Goal: Task Accomplishment & Management: Manage account settings

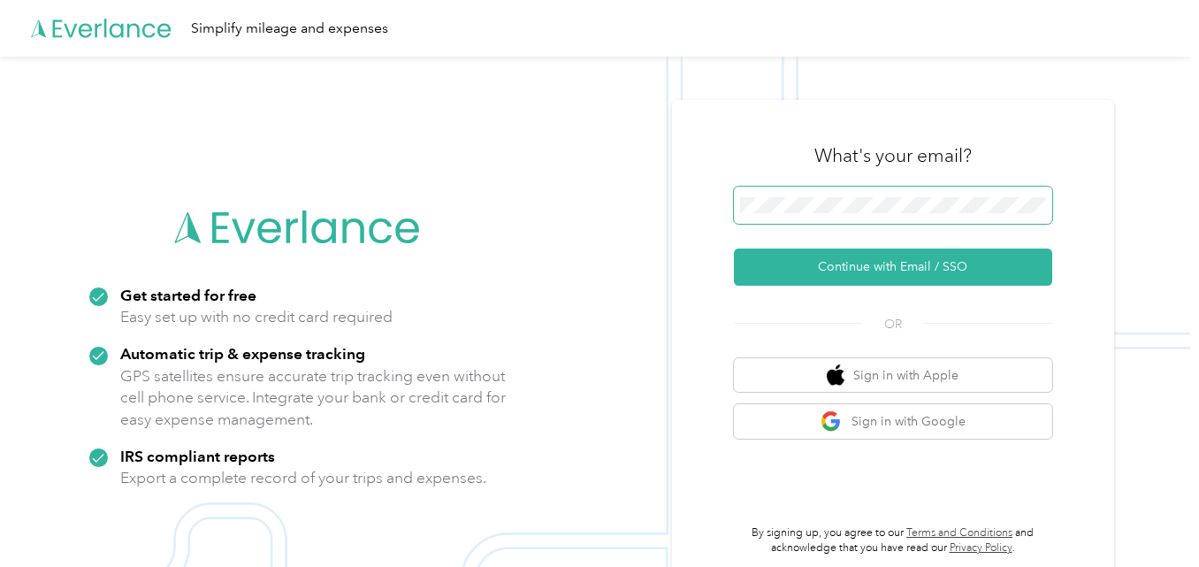
click at [841, 214] on span at bounding box center [893, 205] width 318 height 37
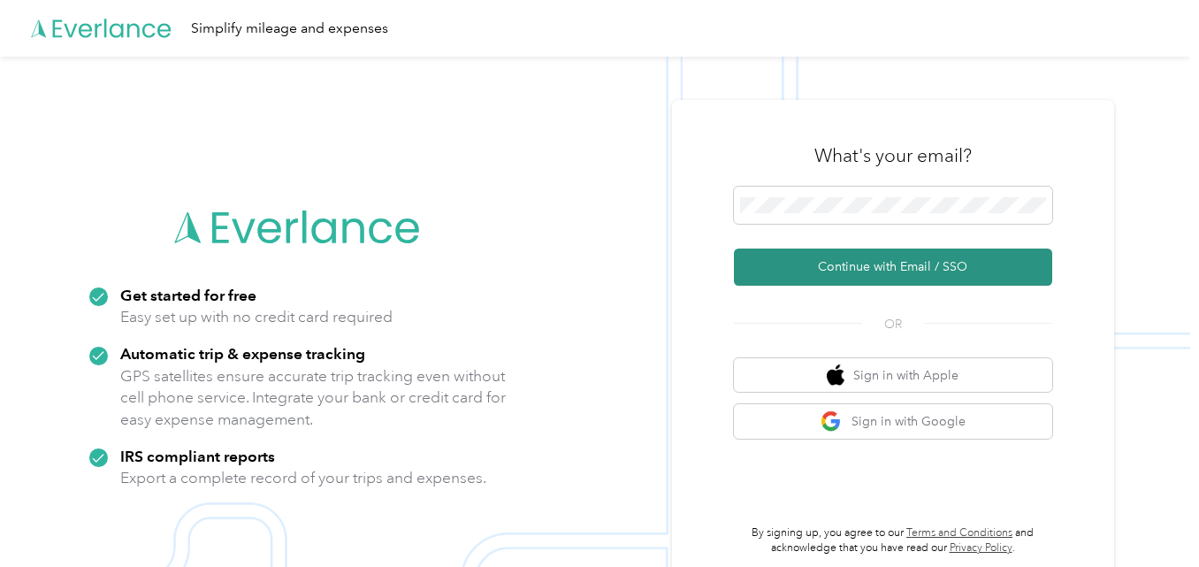
click at [878, 259] on button "Continue with Email / SSO" at bounding box center [893, 267] width 318 height 37
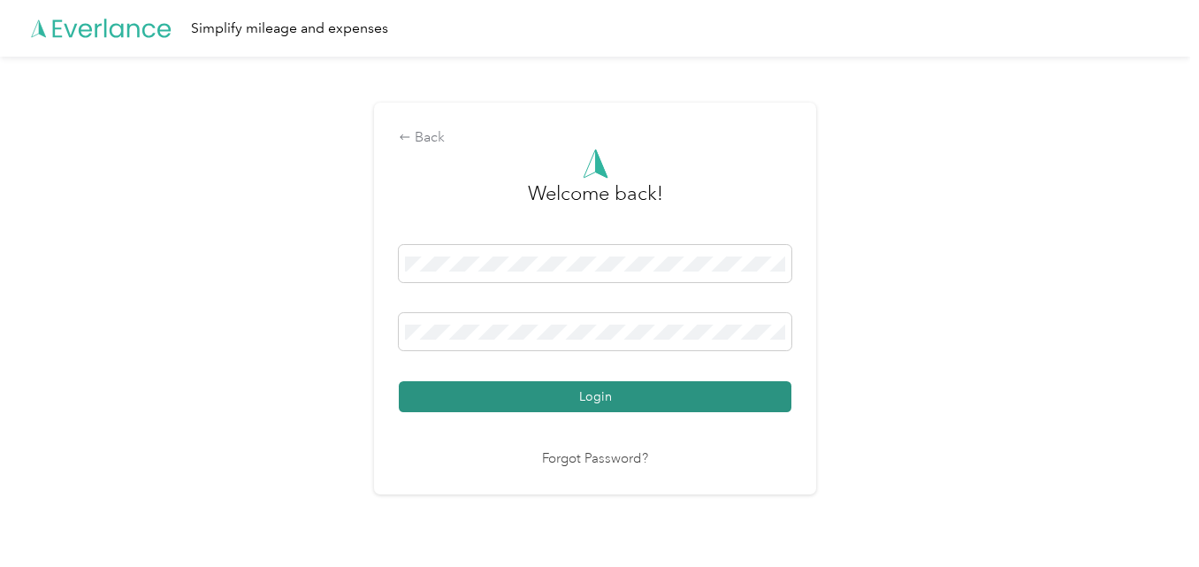
click at [640, 391] on button "Login" at bounding box center [595, 396] width 393 height 31
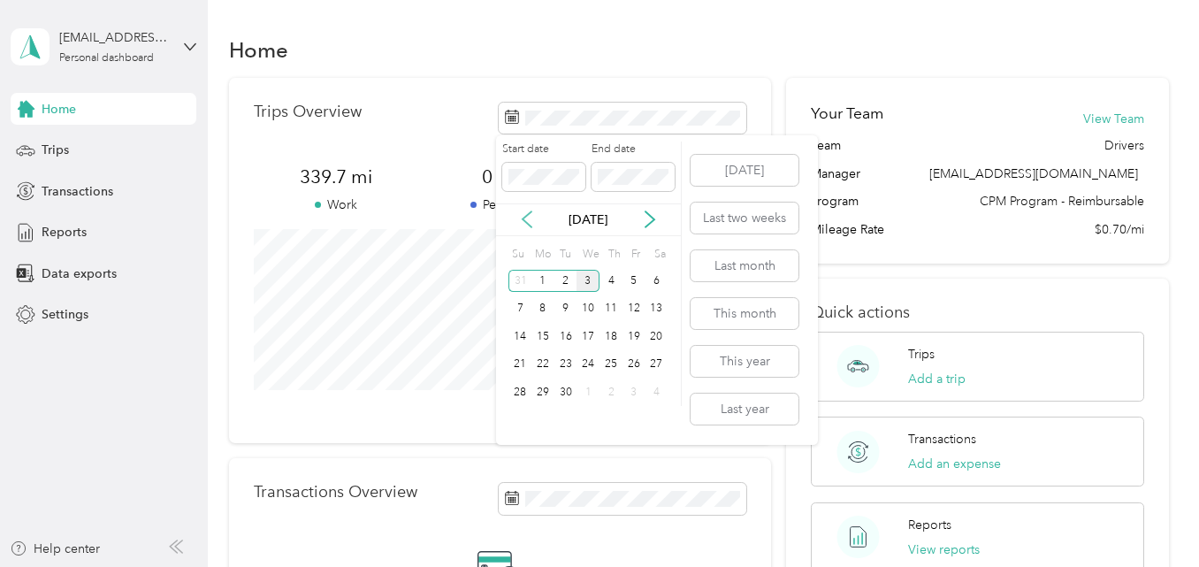
click at [528, 223] on icon at bounding box center [527, 220] width 18 height 18
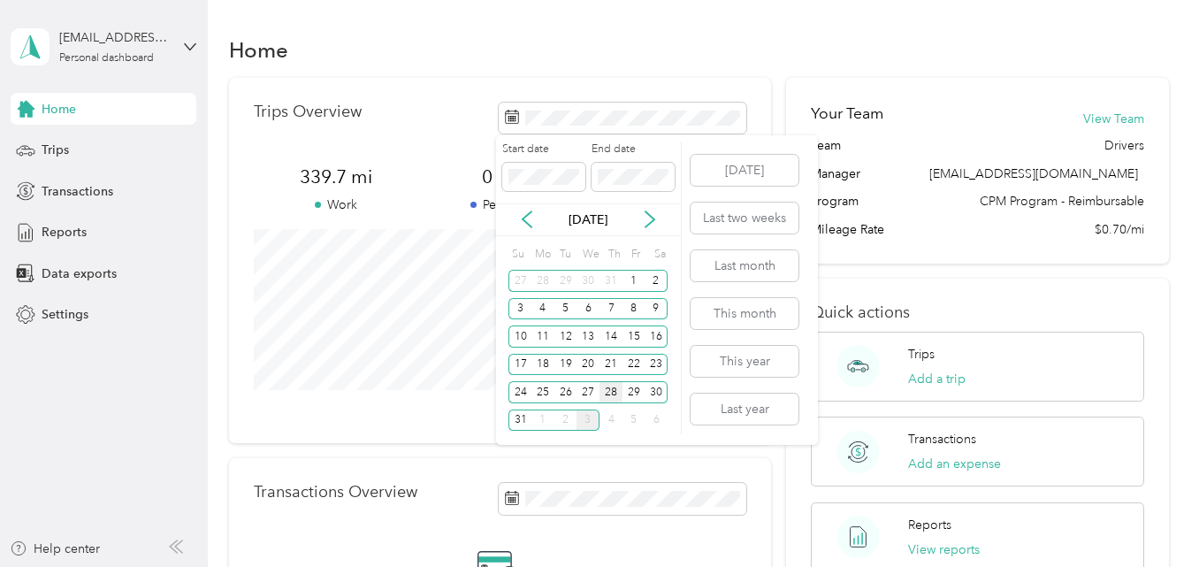
click at [616, 400] on div "28" at bounding box center [611, 392] width 23 height 22
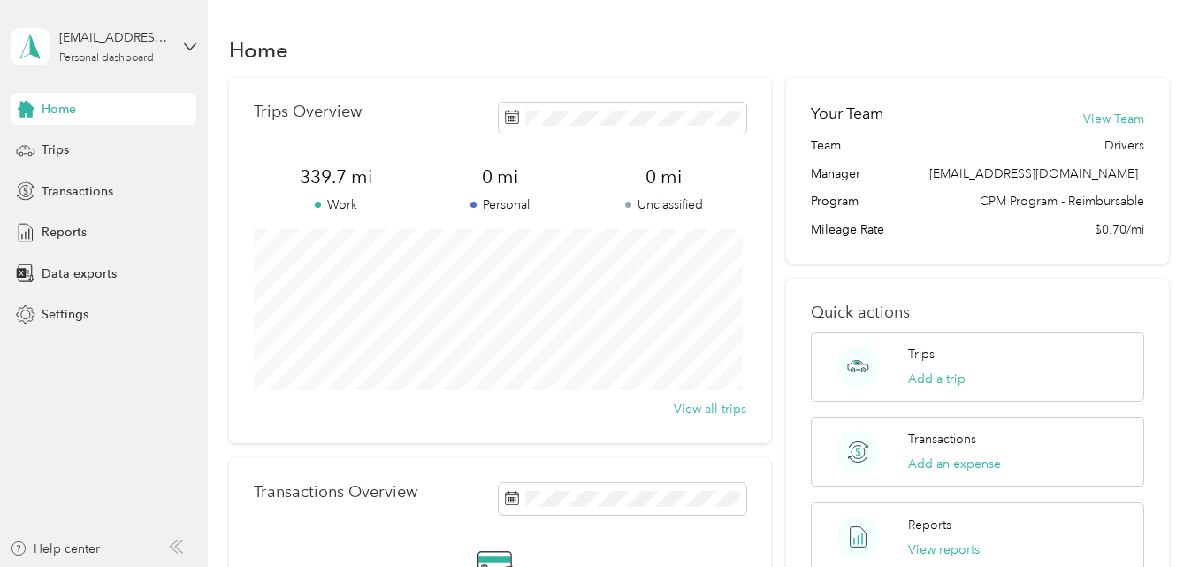
click at [693, 79] on div "Trips Overview 339.7 mi Work 0 mi Personal 0 mi Unclassified View all trips" at bounding box center [499, 260] width 541 height 365
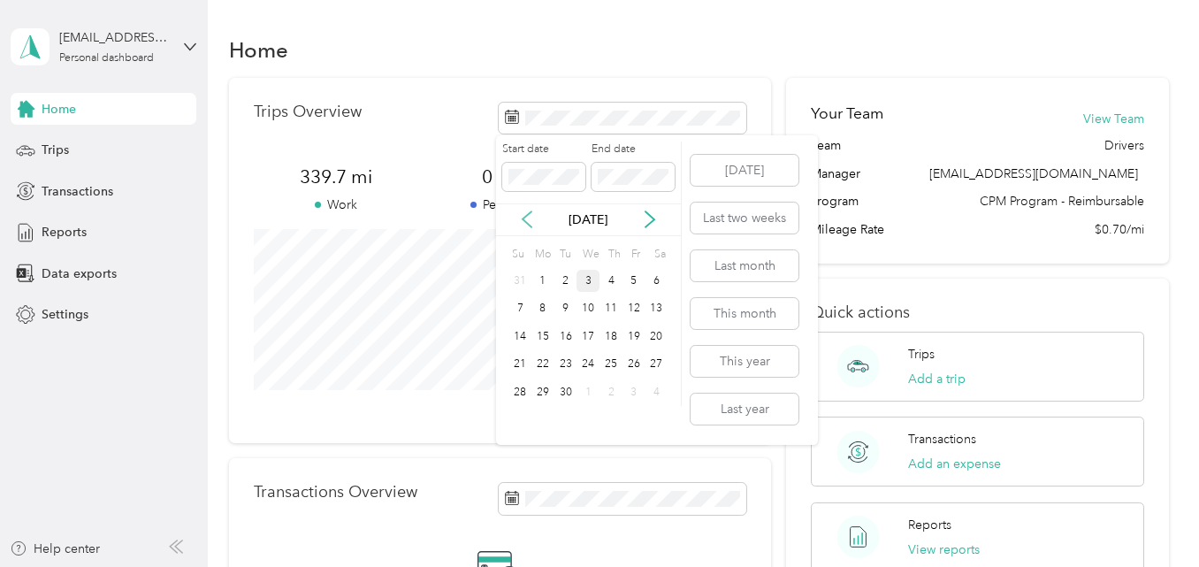
click at [532, 221] on icon at bounding box center [527, 220] width 18 height 18
click at [624, 187] on span at bounding box center [633, 177] width 83 height 28
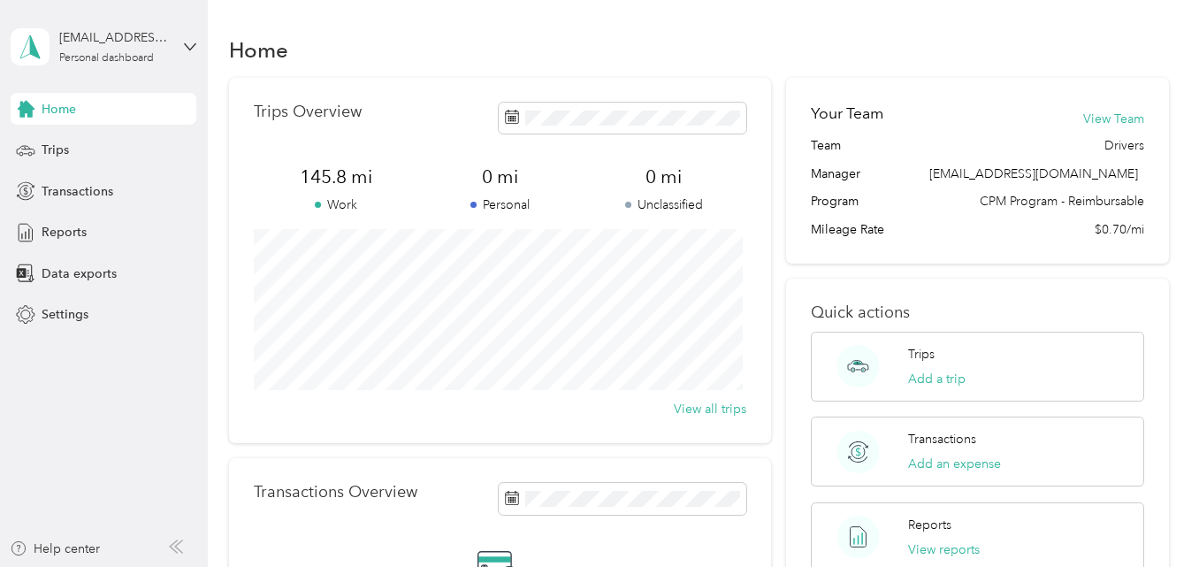
click at [1161, 380] on div "Quick actions Trips Add a trip Transactions Add an expense Reports View reports" at bounding box center [977, 438] width 382 height 318
click at [66, 112] on span "Home" at bounding box center [59, 109] width 34 height 19
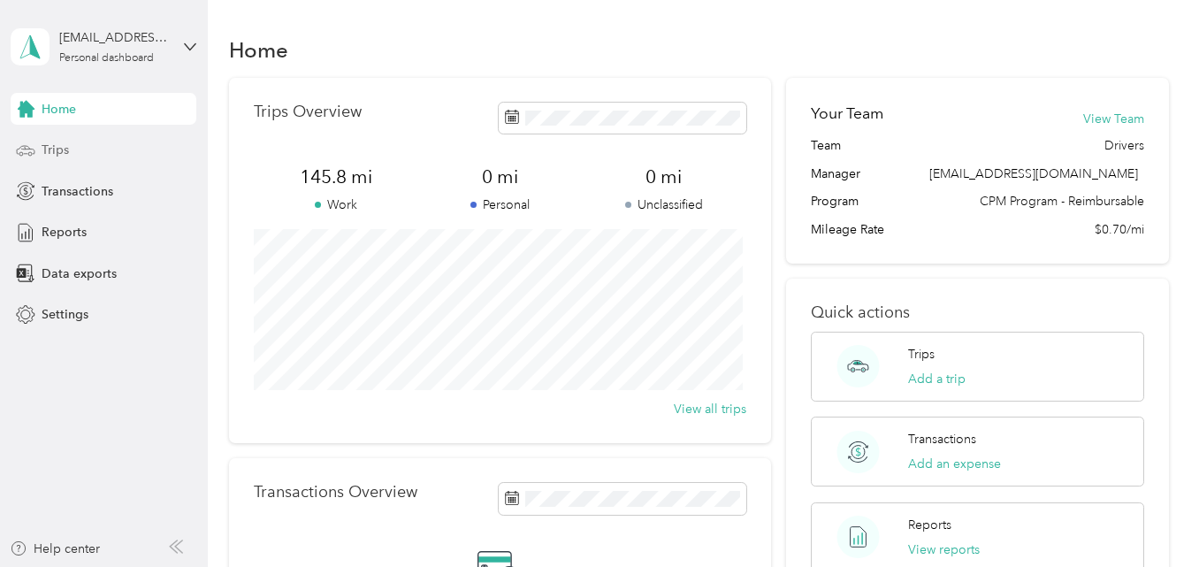
click at [68, 144] on span "Trips" at bounding box center [55, 150] width 27 height 19
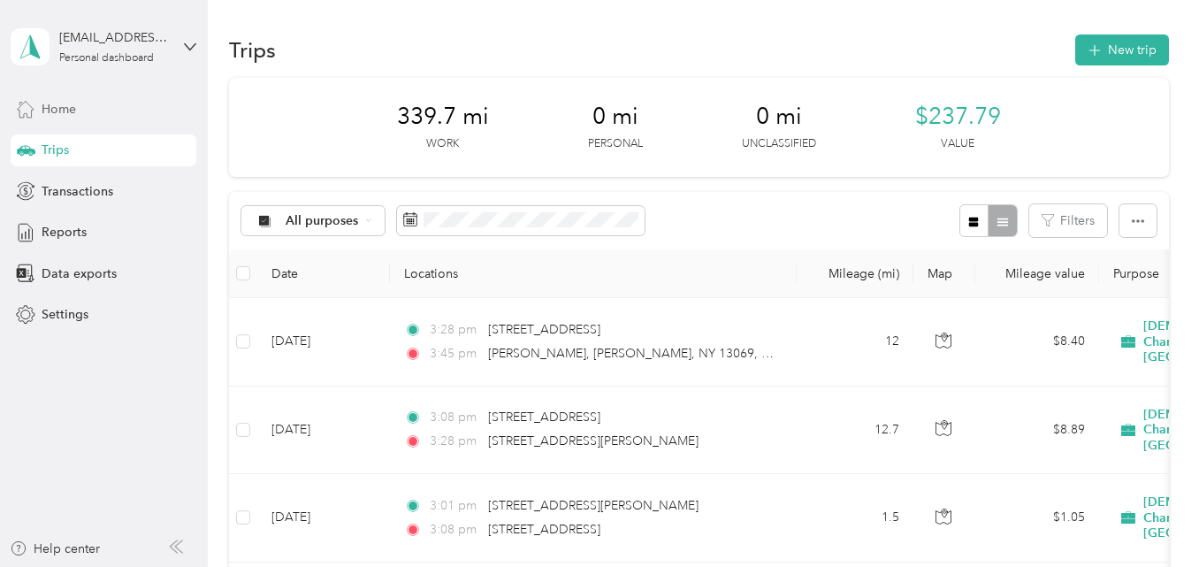
click at [72, 120] on div "Home" at bounding box center [104, 109] width 186 height 32
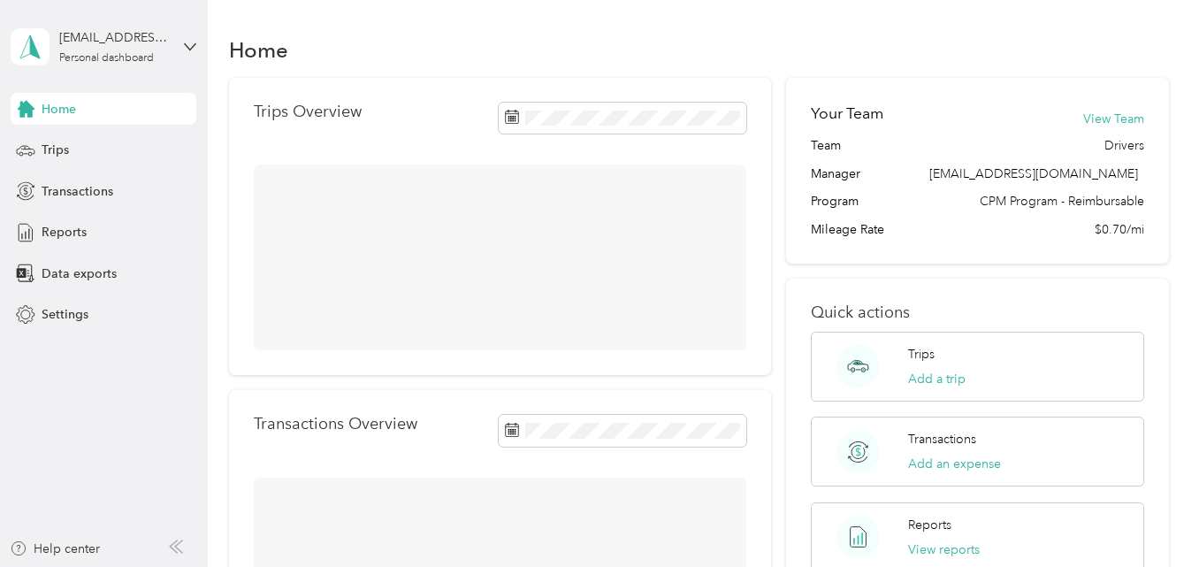
click at [72, 120] on div "Home" at bounding box center [104, 109] width 186 height 32
